Goal: Transaction & Acquisition: Purchase product/service

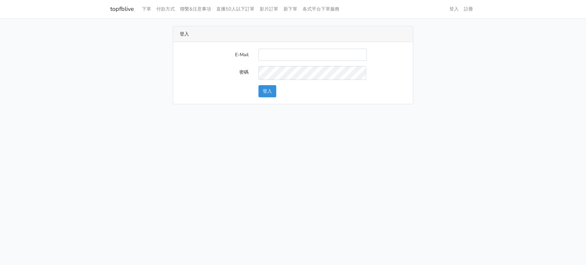
type input "a0930115212@gmail.com"
click at [276, 97] on button "登入" at bounding box center [267, 91] width 18 height 12
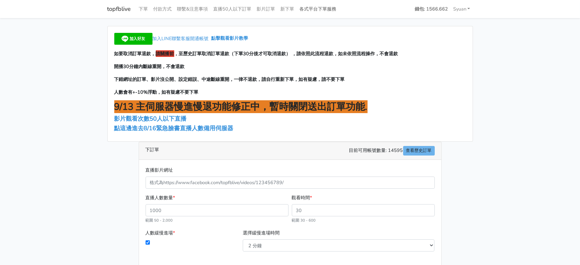
click at [339, 7] on link "各式平台下單服務" at bounding box center [318, 9] width 42 height 13
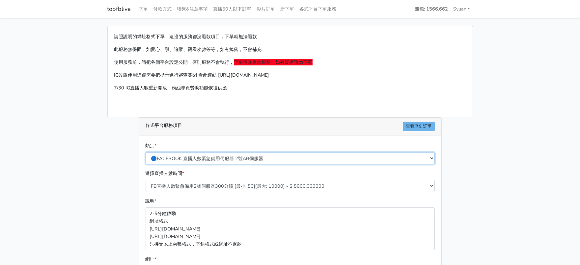
click at [217, 165] on select "🔵FACEBOOK 直播人數緊急備用伺服器 2號AB伺服器 🔵FACEBOOK 網軍專用貼文留言 安全保密 🔵9/30 FACEBOOK 直播人數緩慢進場緩慢…" at bounding box center [289, 158] width 289 height 12
select select "🔵2/12新增FACEBOOK 直播人數緊急備用伺服器 SC伺服器"
click at [146, 165] on select "🔵FACEBOOK 直播人數緊急備用伺服器 2號AB伺服器 🔵FACEBOOK 網軍專用貼文留言 安全保密 🔵9/30 FACEBOOK 直播人數緩慢進場緩慢…" at bounding box center [289, 158] width 289 height 12
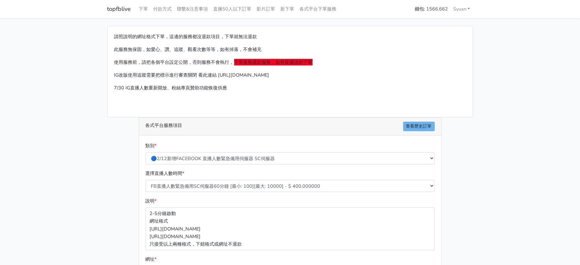
click at [237, 192] on div "選擇直播人數時間 * FB直播人數緊急備用SC伺服器60分鐘 [最小: 100][最大: 10000] - $ 400.000000 FB直播人數緊急備用SC…" at bounding box center [290, 181] width 292 height 22
click at [224, 192] on select "FB直播人數緊急備用SC伺服器60分鐘 [最小: 100][最大: 10000] - $ 400.000000 FB直播人數緊急備用SC伺服器120分鐘 [最…" at bounding box center [289, 186] width 289 height 12
select select "636"
click at [146, 192] on select "FB直播人數緊急備用SC伺服器60分鐘 [最小: 100][最大: 10000] - $ 400.000000 FB直播人數緊急備用SC伺服器120分鐘 [最…" at bounding box center [289, 186] width 289 height 12
drag, startPoint x: 73, startPoint y: 207, endPoint x: 86, endPoint y: 191, distance: 20.5
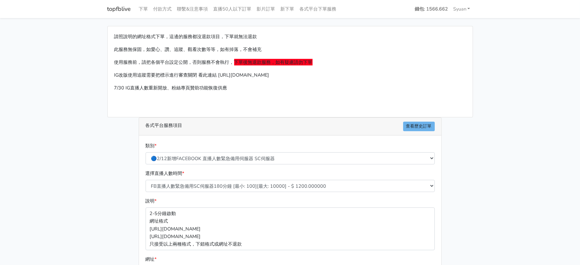
click at [73, 207] on main "請照說明的網址格式下單，這邊的服務都沒退款項目，下單就無法退款 此服務無保固，如愛心、讚、追蹤、觀看次數等等，如有掉落，不會補充 使用服務前，請把各個平台設定…" at bounding box center [290, 195] width 580 height 354
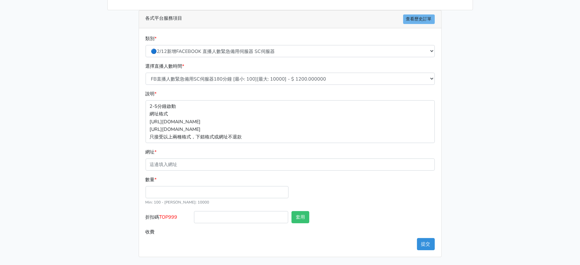
scroll to position [152, 0]
click at [186, 186] on input "數量 *" at bounding box center [216, 192] width 143 height 12
type input "300"
type input "360.000"
click at [87, 173] on main "請照說明的網址格式下單，這邊的服務都沒退款項目，下單就無法退款 此服務無保固，如愛心、讚、追蹤、觀看次數等等，如有掉落，不會補充 使用服務前，請把各個平台設定…" at bounding box center [290, 88] width 580 height 354
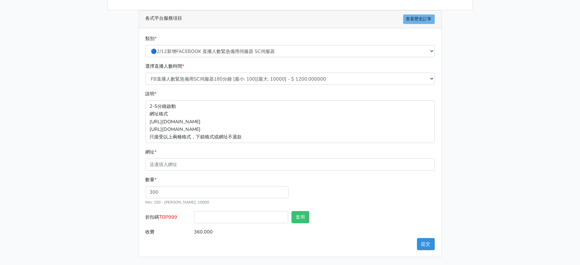
click at [167, 214] on span "TOP999" at bounding box center [168, 217] width 18 height 7
click at [194, 211] on input "折扣碼 TOP999" at bounding box center [241, 217] width 94 height 12
click at [167, 214] on span "TOP999" at bounding box center [168, 217] width 18 height 7
click at [194, 211] on input "折扣碼 TOP999" at bounding box center [241, 217] width 94 height 12
copy span "TOP999"
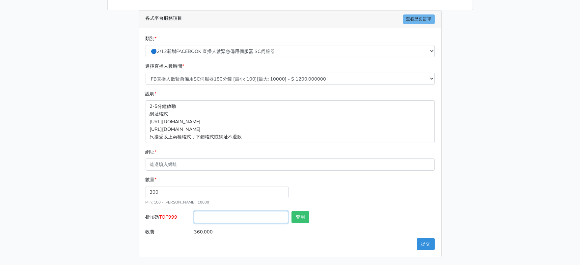
drag, startPoint x: 241, startPoint y: 210, endPoint x: 259, endPoint y: 210, distance: 17.4
click at [243, 211] on input "折扣碼 TOP999" at bounding box center [241, 217] width 94 height 12
type input "v"
paste input "TOP999"
type input "TOP999"
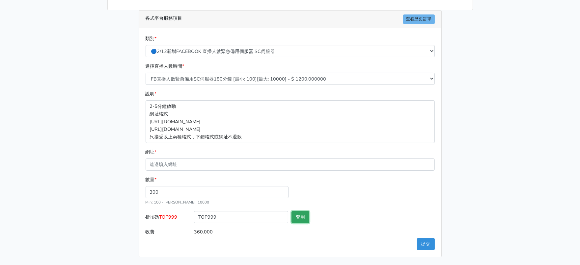
click at [300, 211] on button "套用" at bounding box center [300, 217] width 18 height 12
type input "套用失敗"
drag, startPoint x: 78, startPoint y: 186, endPoint x: 87, endPoint y: 174, distance: 15.2
click at [77, 186] on main "請照說明的網址格式下單，這邊的服務都沒退款項目，下單就無法退款 此服務無保固，如愛心、讚、追蹤、觀看次數等等，如有掉落，不會補充 使用服務前，請把各個平台設定…" at bounding box center [290, 88] width 580 height 354
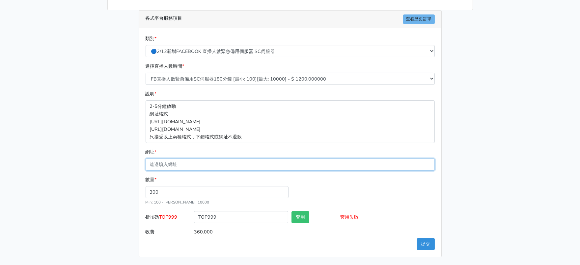
click at [210, 159] on input "網址 *" at bounding box center [289, 165] width 289 height 12
paste input "[URL][DOMAIN_NAME]"
type input "[URL][DOMAIN_NAME]"
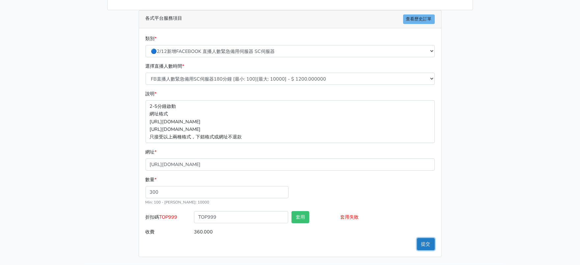
click at [427, 241] on button "提交" at bounding box center [426, 244] width 18 height 12
